Goal: Find contact information: Find contact information

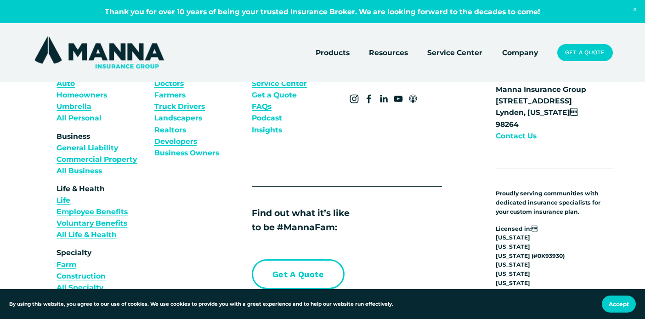
scroll to position [3114, 0]
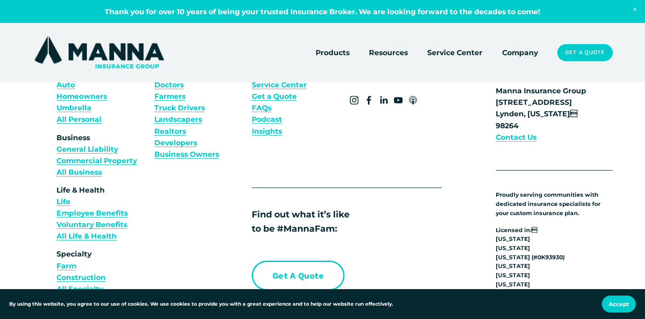
click at [516, 141] on strong "Contact Us" at bounding box center [516, 137] width 41 height 9
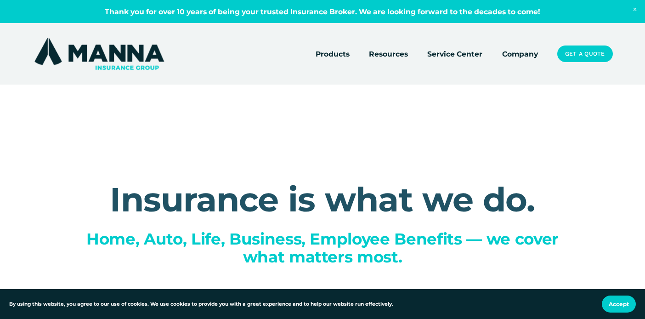
click at [517, 57] on link "Company" at bounding box center [520, 53] width 36 height 13
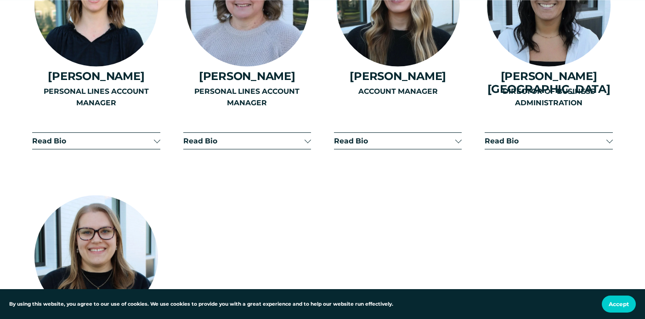
scroll to position [2174, 0]
